Goal: Task Accomplishment & Management: Manage account settings

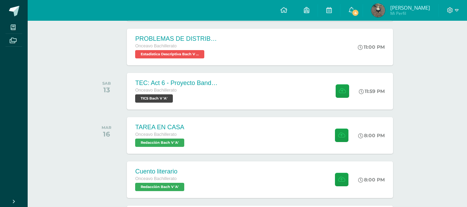
scroll to position [374, 0]
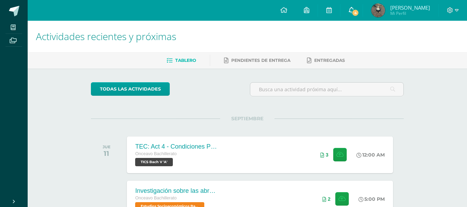
click at [362, 10] on link "4" at bounding box center [351, 10] width 22 height 21
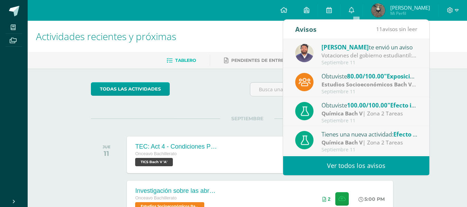
click at [345, 169] on link "Ver todos los avisos" at bounding box center [356, 165] width 146 height 19
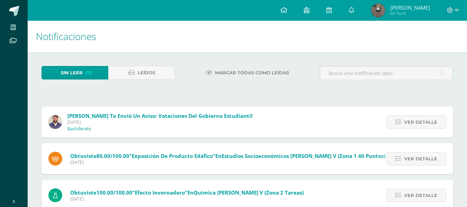
click at [237, 73] on span "Marcar todas como leídas" at bounding box center [252, 72] width 74 height 13
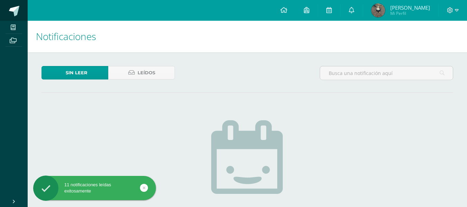
click at [12, 13] on span at bounding box center [14, 11] width 10 height 10
